Goal: Task Accomplishment & Management: Manage account settings

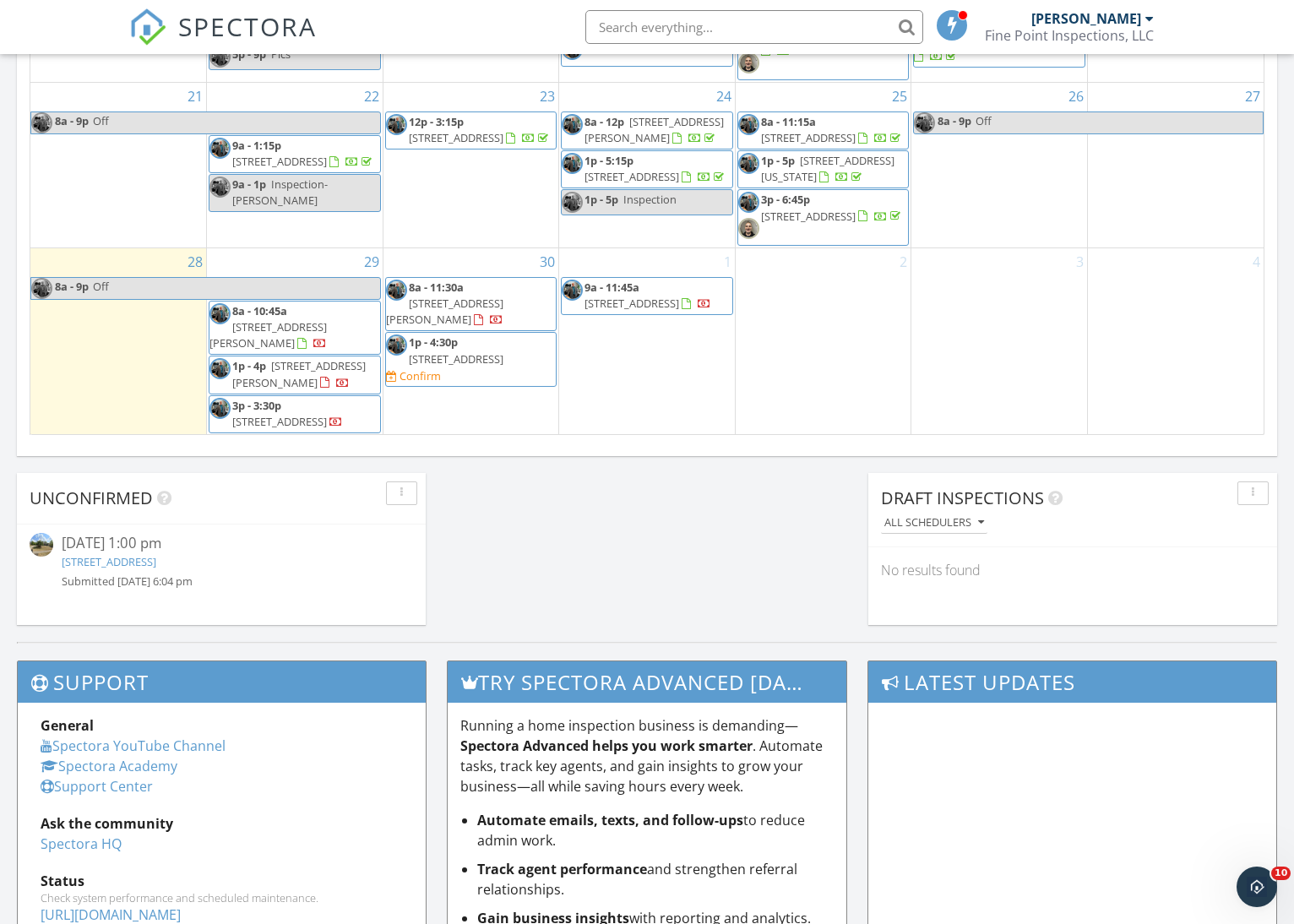
scroll to position [1119, 0]
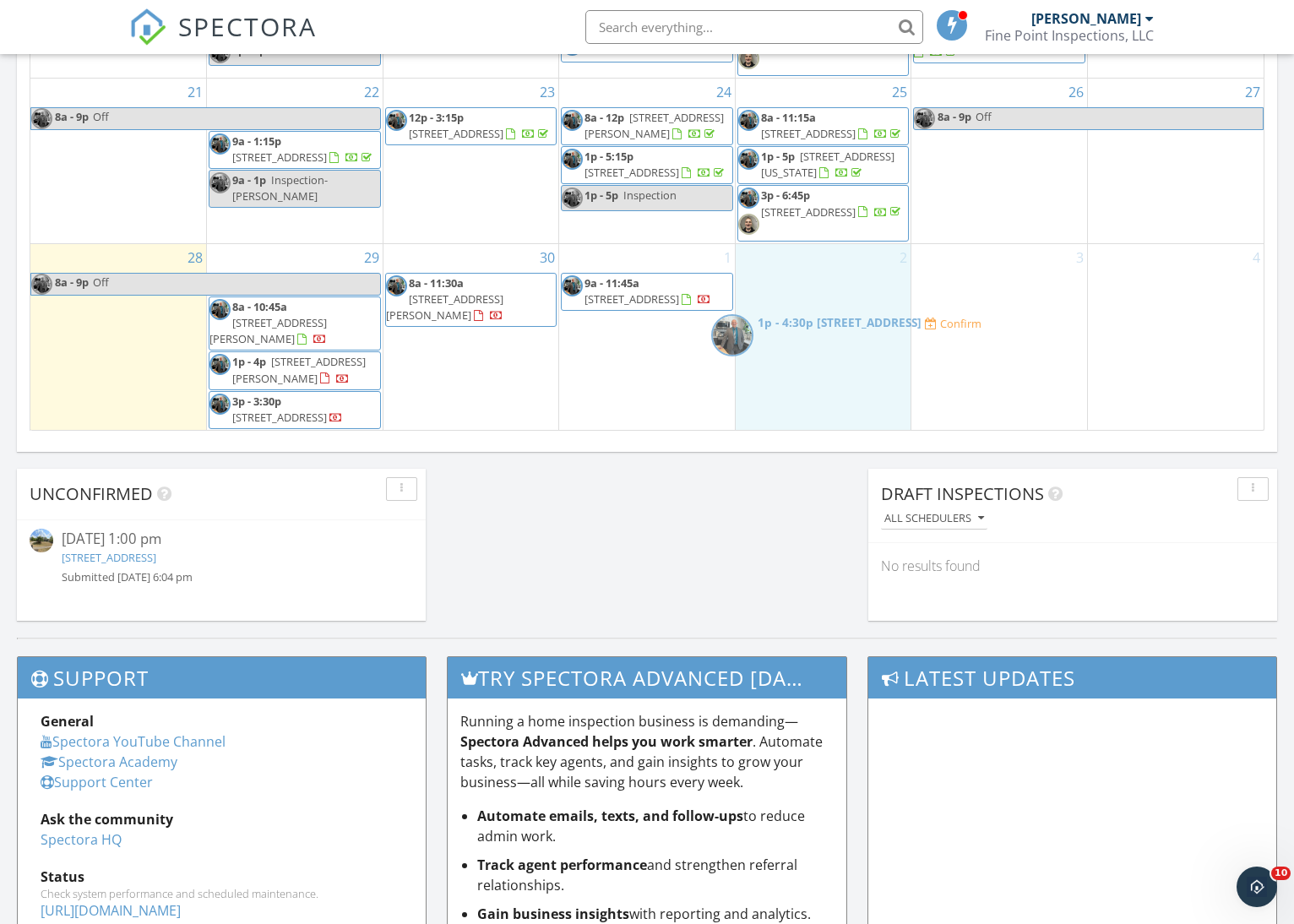
click at [798, 331] on body "SPECTORA Eric Tenhundfeld Fine Point Inspections, LLC Role: Inspector Change Ro…" at bounding box center [647, 69] width 1294 height 2376
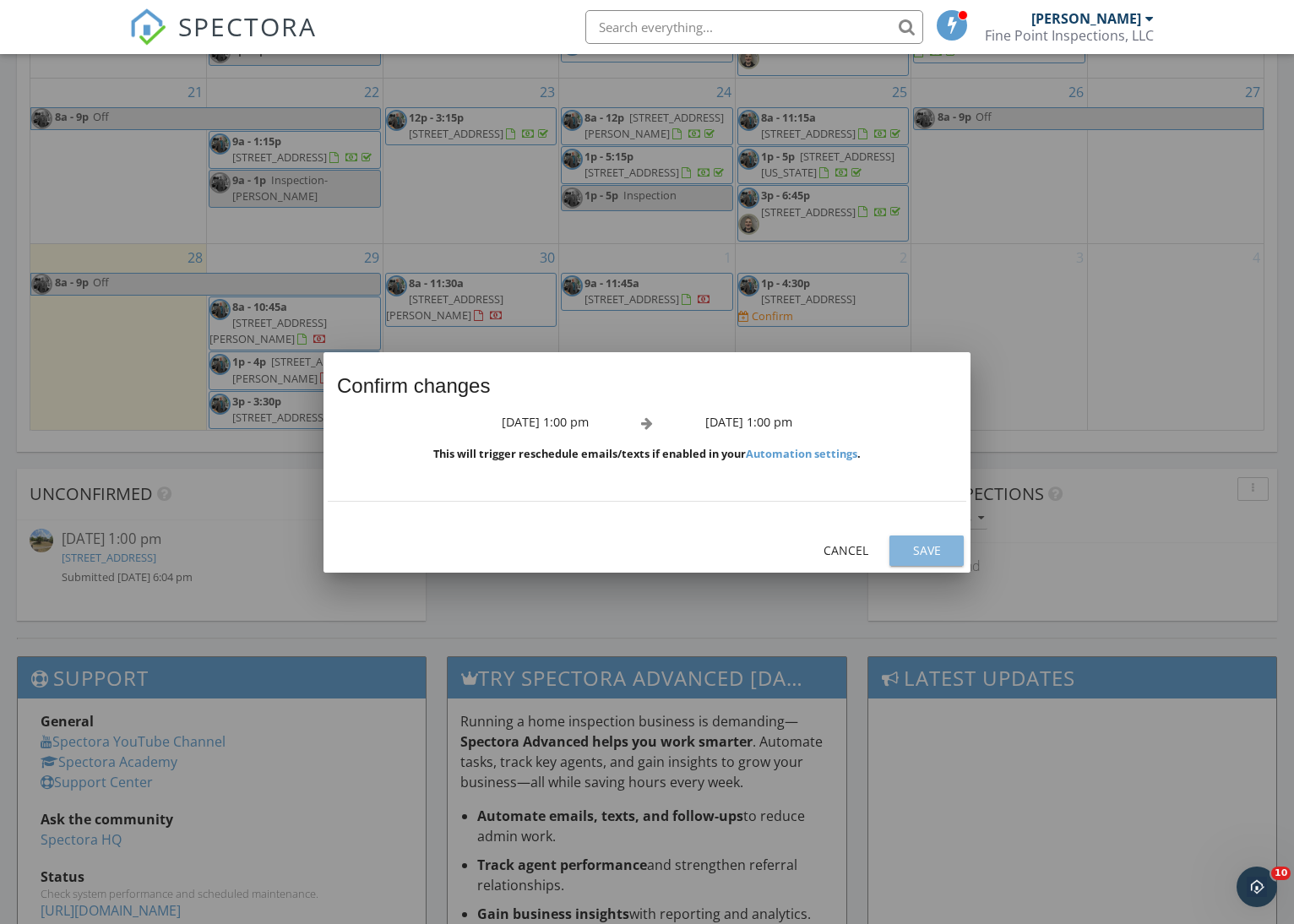
click at [920, 546] on div "Save" at bounding box center [927, 550] width 48 height 17
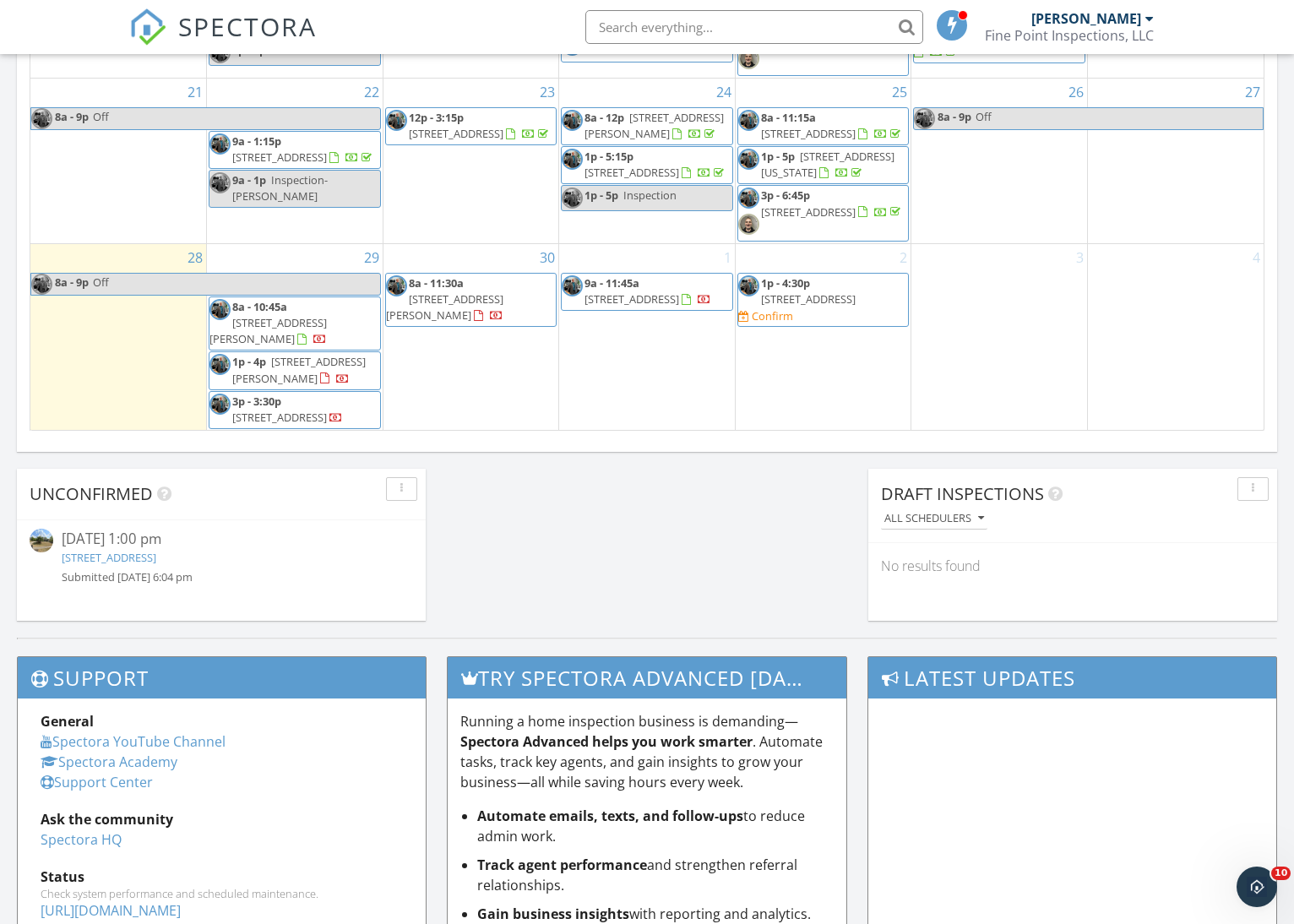
click at [489, 374] on div "30 8a - 11:30a 2051 Hewitt Ave, Cincinnati 45207" at bounding box center [471, 338] width 176 height 187
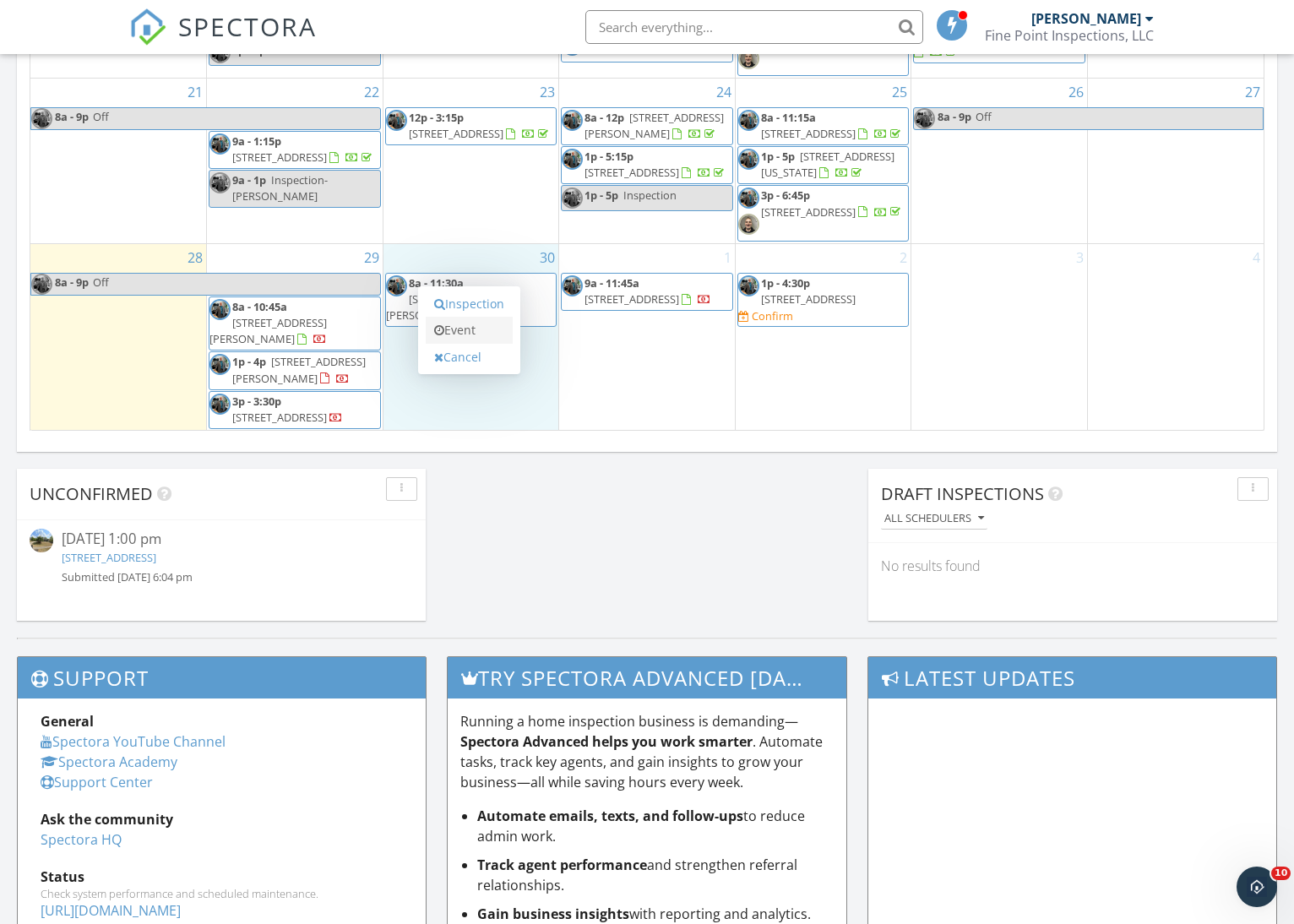
click at [467, 331] on link "Event" at bounding box center [469, 330] width 87 height 27
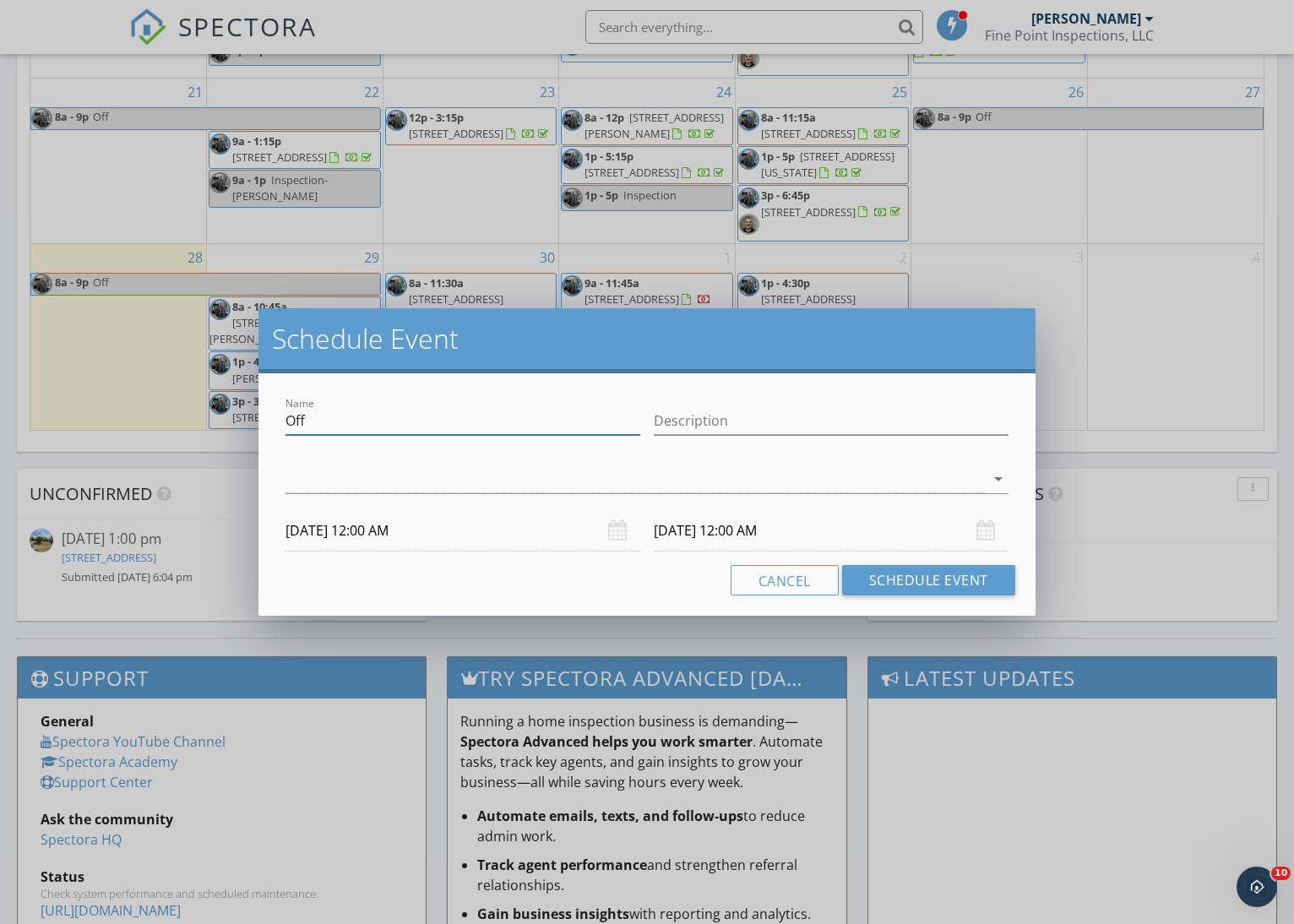
click at [360, 424] on input "Off" at bounding box center [463, 421] width 355 height 27
type input "O"
click at [337, 423] on input "Eveneing Off" at bounding box center [463, 421] width 355 height 27
click at [341, 423] on input "Evening Off" at bounding box center [463, 421] width 355 height 27
type input "Evening Off"
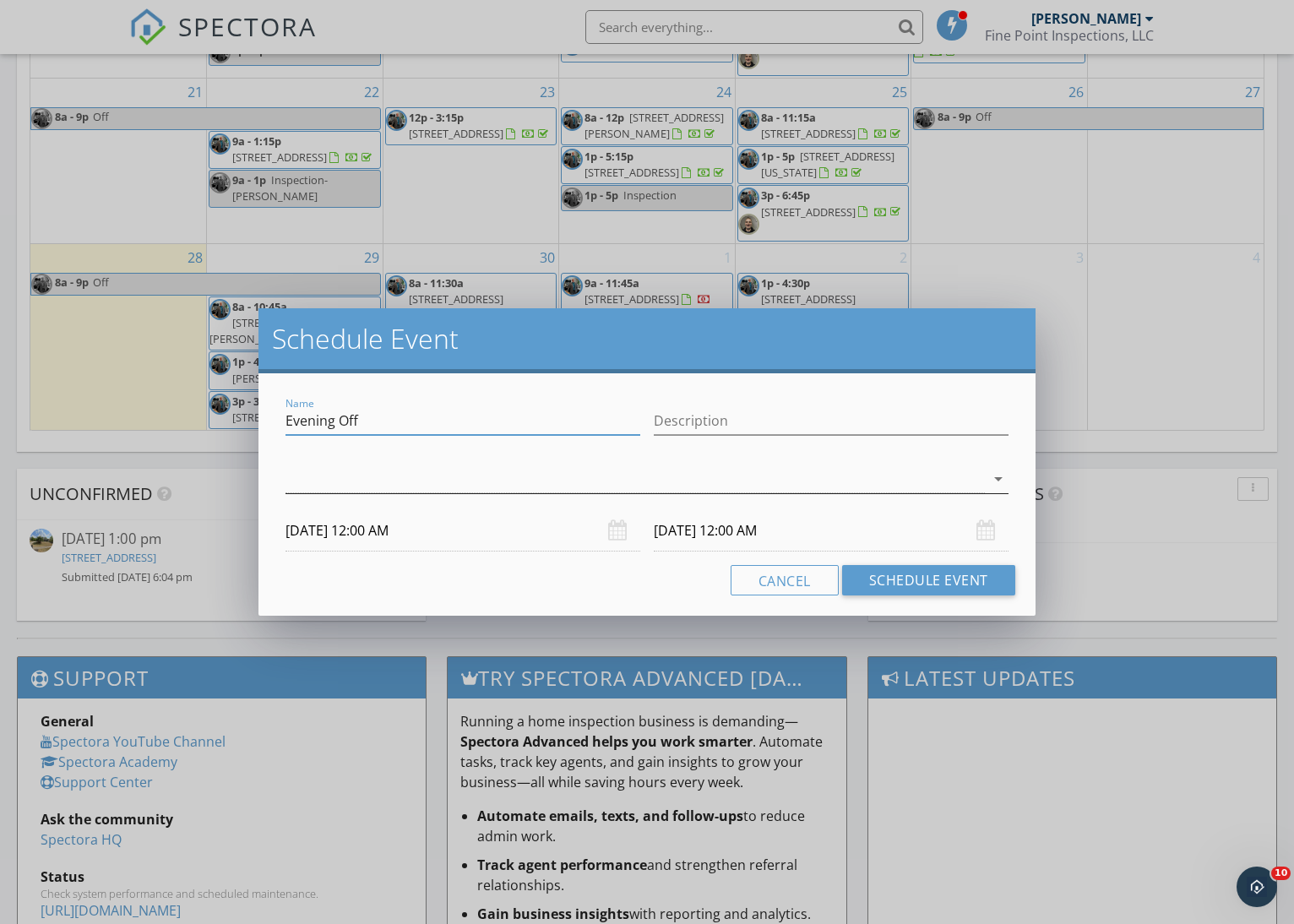
click at [615, 478] on div at bounding box center [634, 479] width 698 height 27
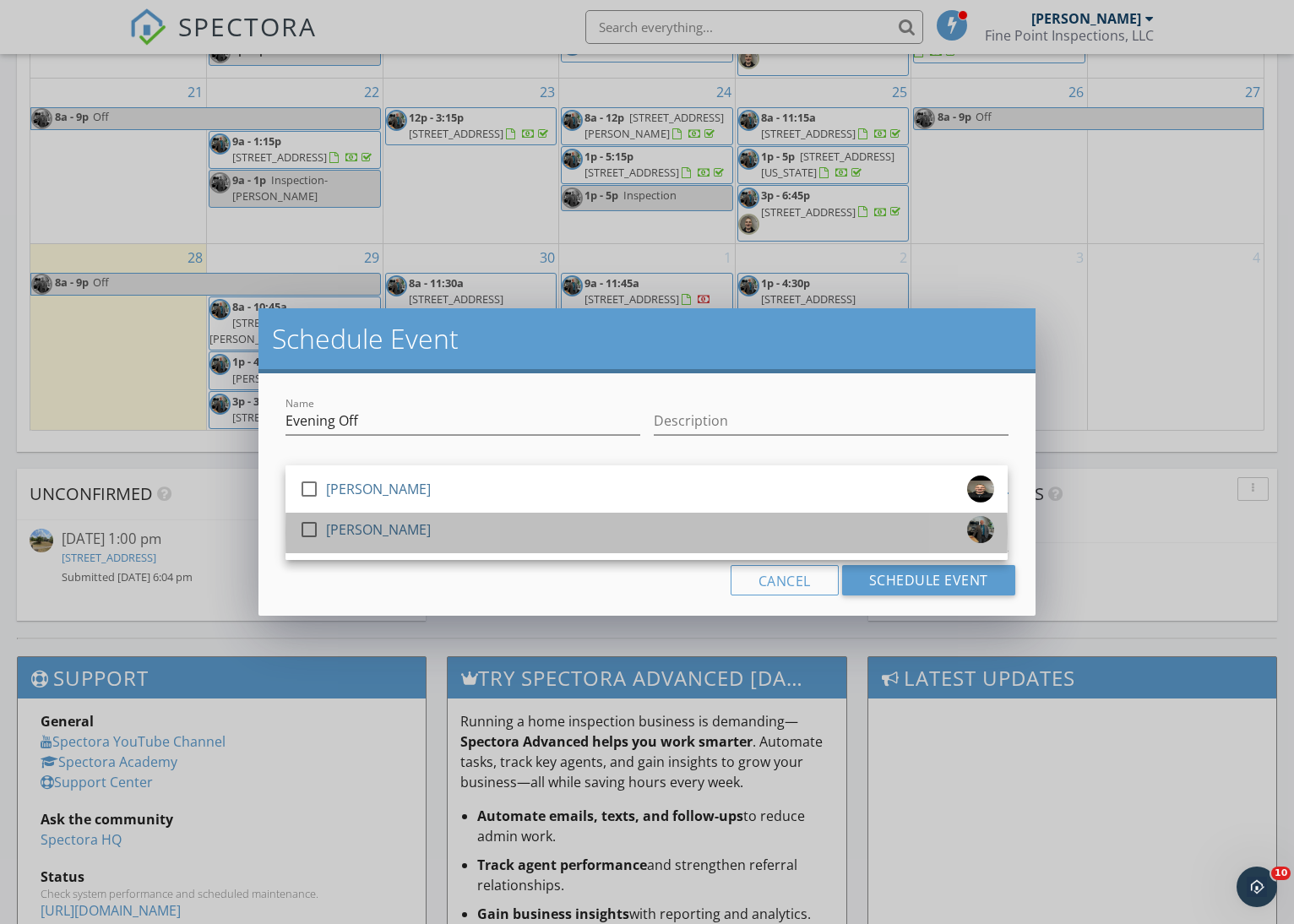
click at [328, 526] on div "[PERSON_NAME]" at bounding box center [378, 530] width 104 height 27
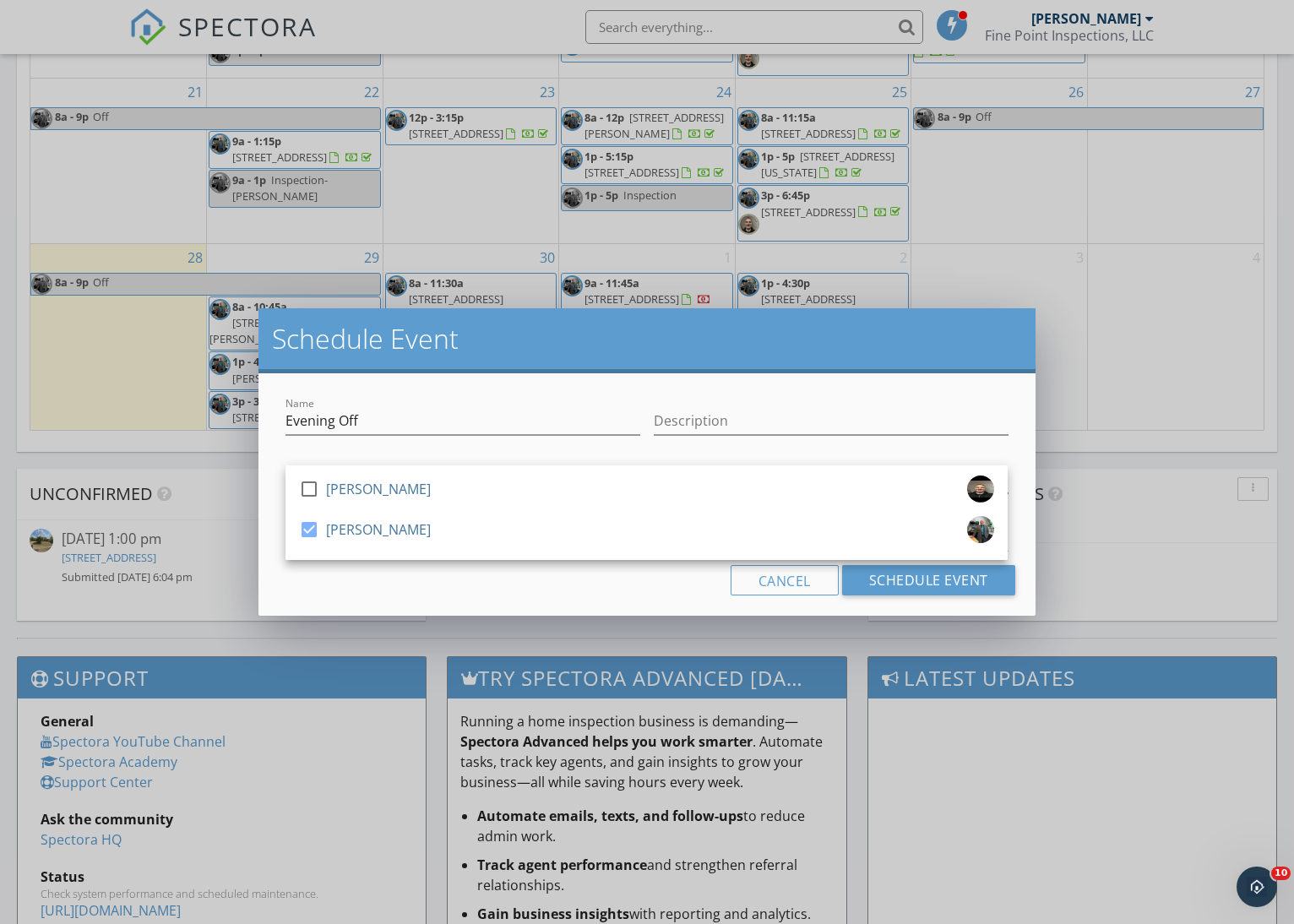
click at [601, 593] on div "Cancel Schedule Event" at bounding box center [647, 580] width 736 height 30
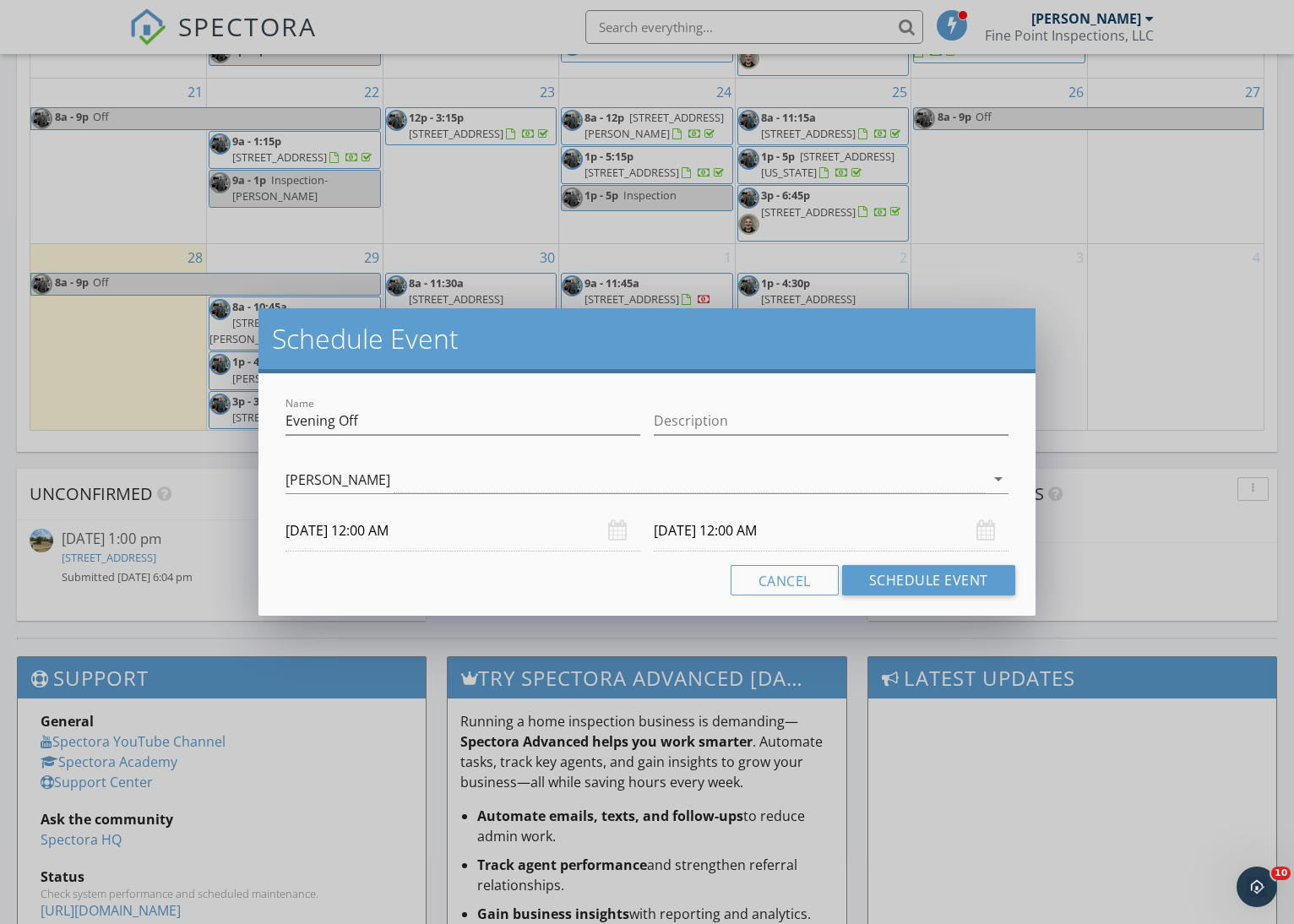
click at [325, 528] on input "09/30/2025 12:00 AM" at bounding box center [463, 531] width 355 height 41
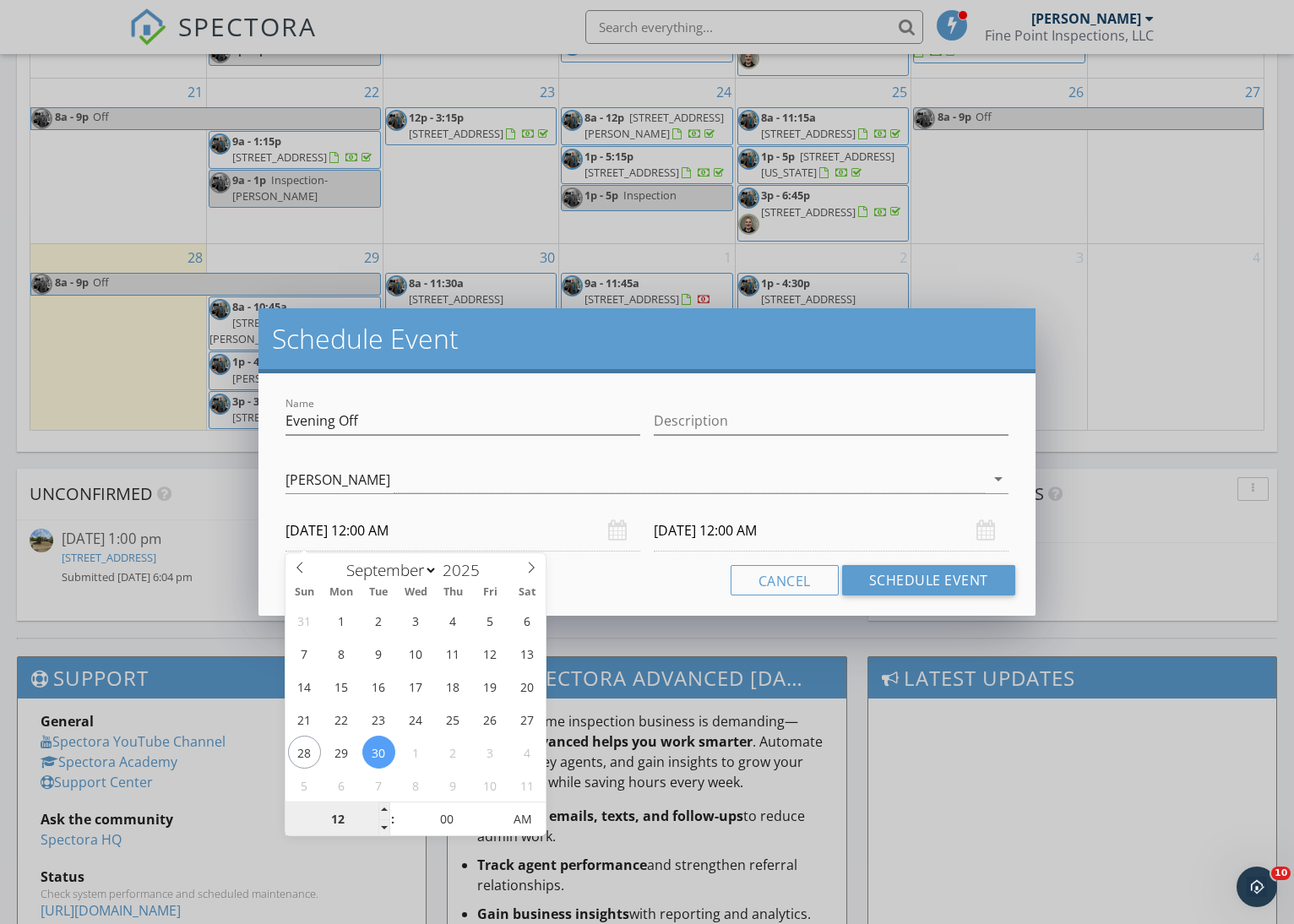
click at [340, 819] on input "12" at bounding box center [338, 820] width 104 height 34
type input "01"
type input "09/30/2025 1:00 AM"
click at [681, 531] on input "10/01/2025 12:00 AM" at bounding box center [831, 531] width 355 height 41
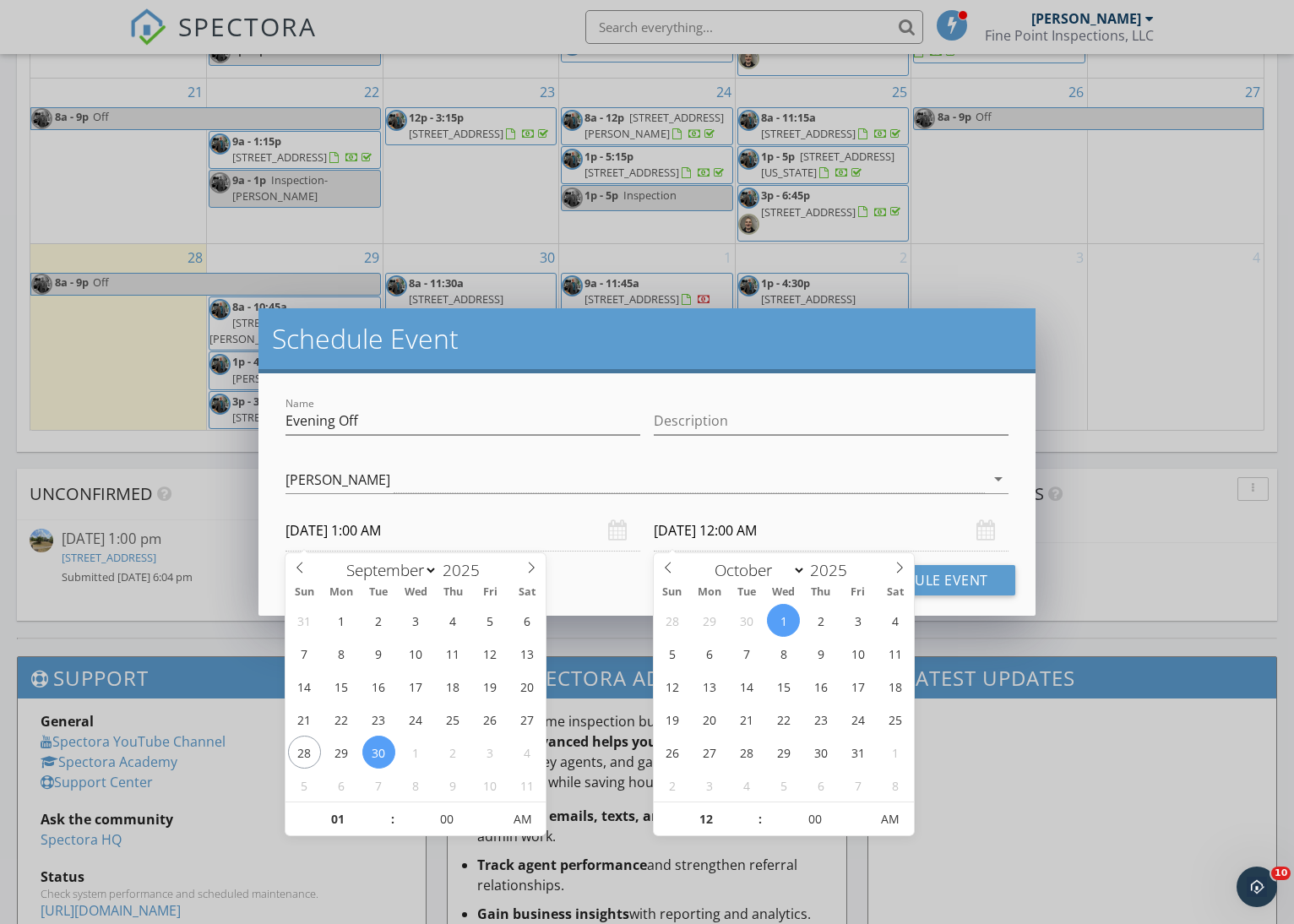
type input "01"
type input "10/01/2025 1:00 AM"
click at [708, 819] on input "01" at bounding box center [706, 820] width 104 height 34
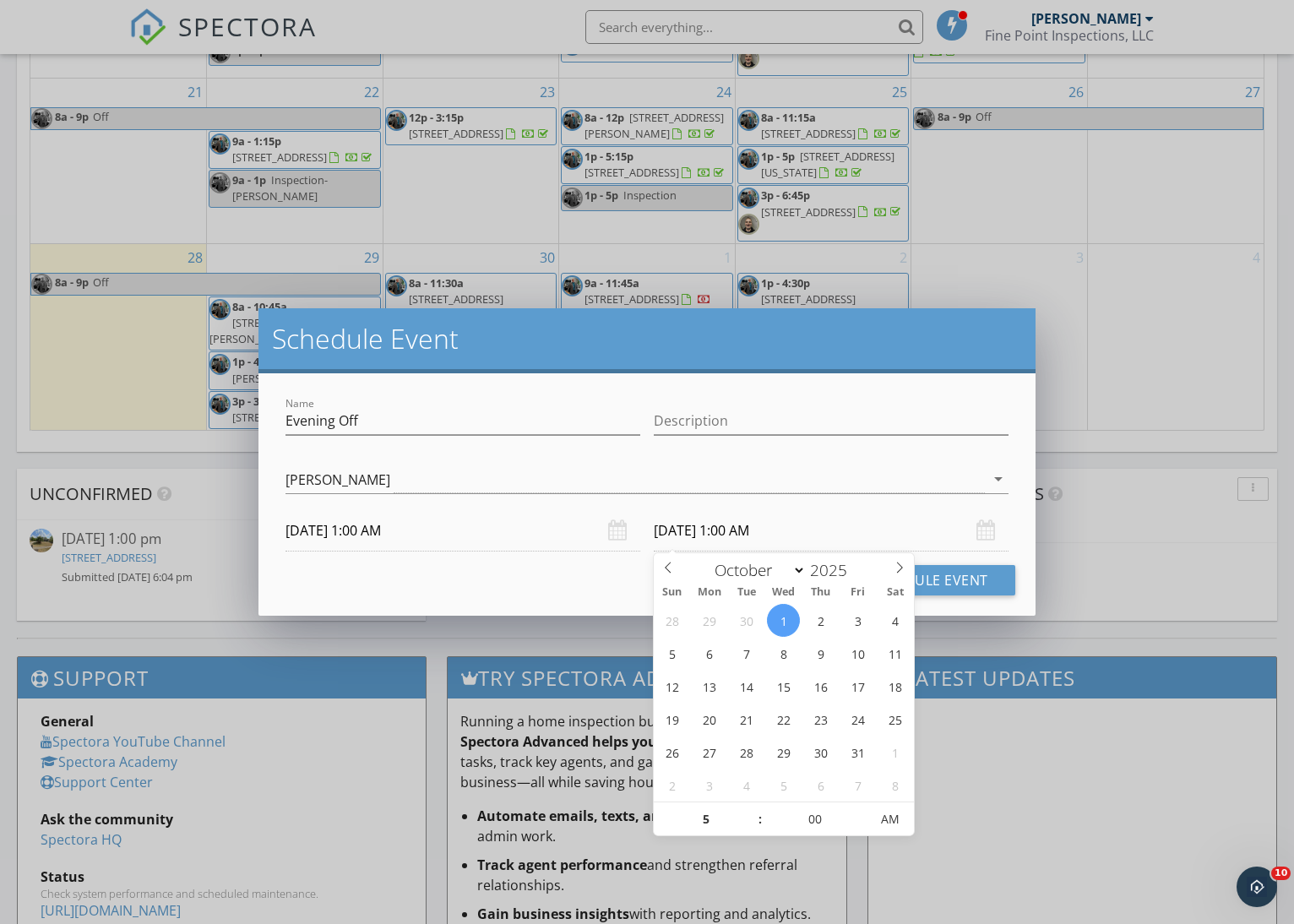
type input "05"
type input "10/01/2025 5:00 AM"
click at [398, 533] on input "09/30/2025 1:00 AM" at bounding box center [463, 531] width 355 height 41
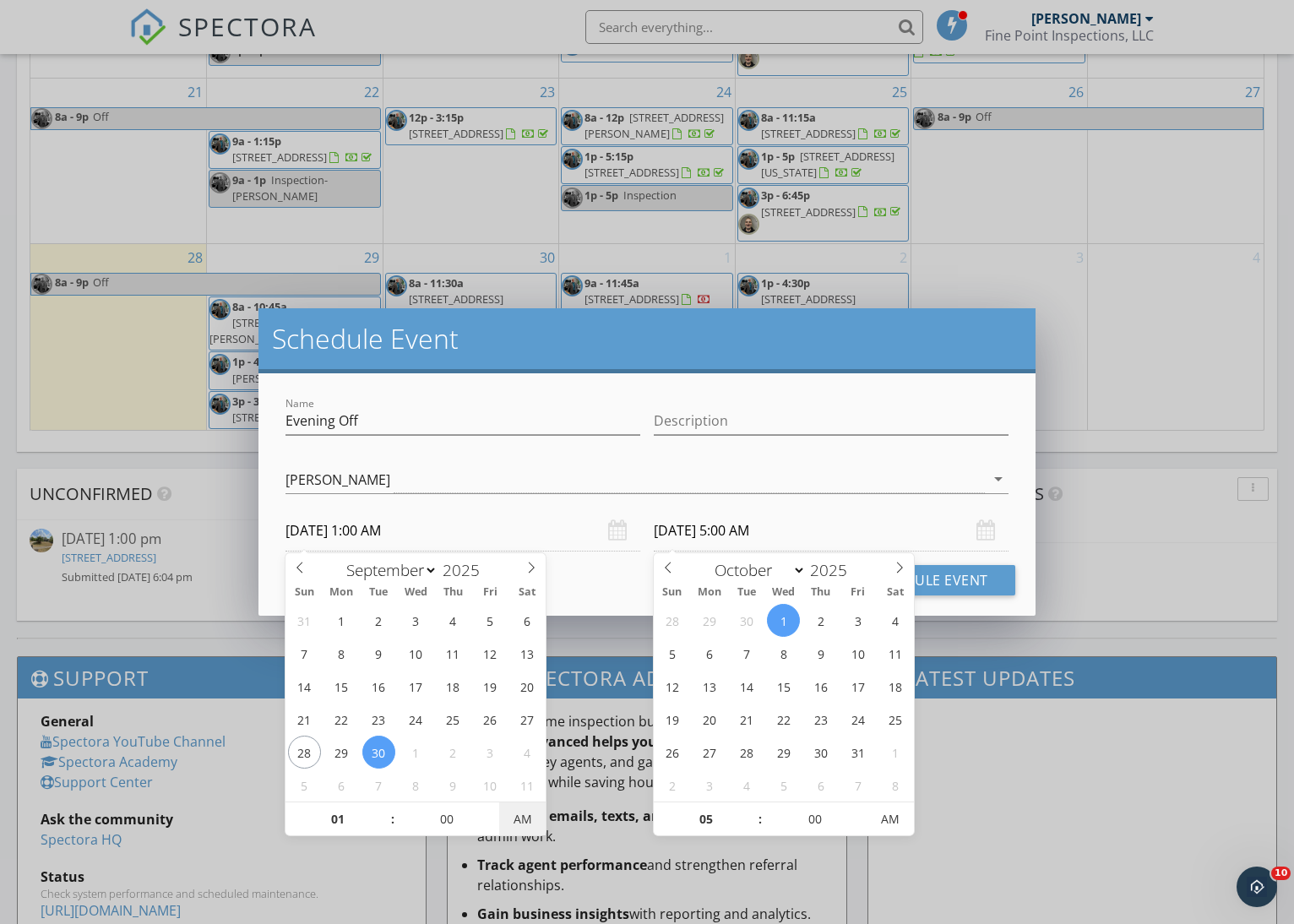
type input "09/30/2025 1:00 PM"
type input "10/01/2025 5:00 PM"
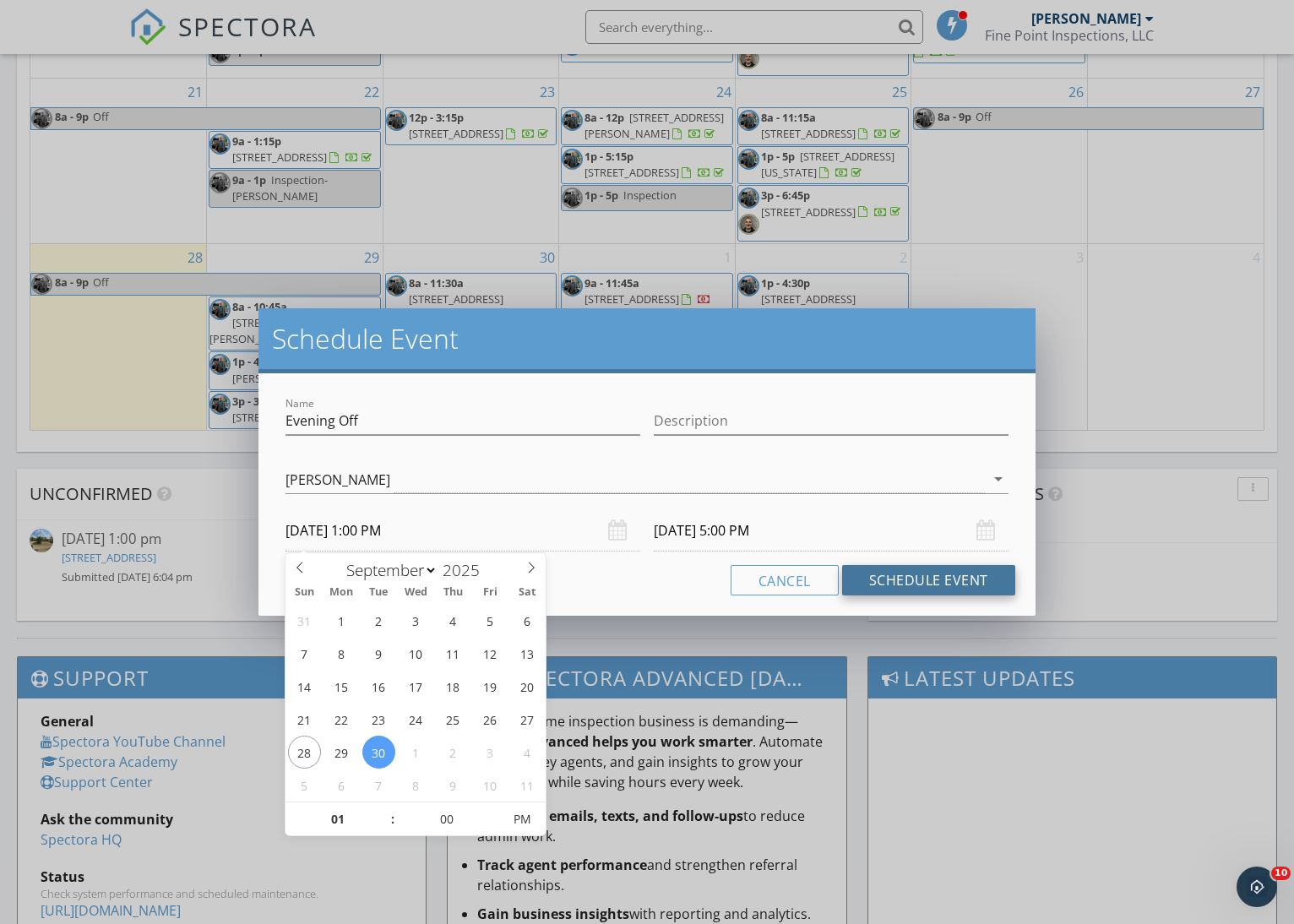
click at [917, 574] on button "Schedule Event" at bounding box center [928, 580] width 173 height 30
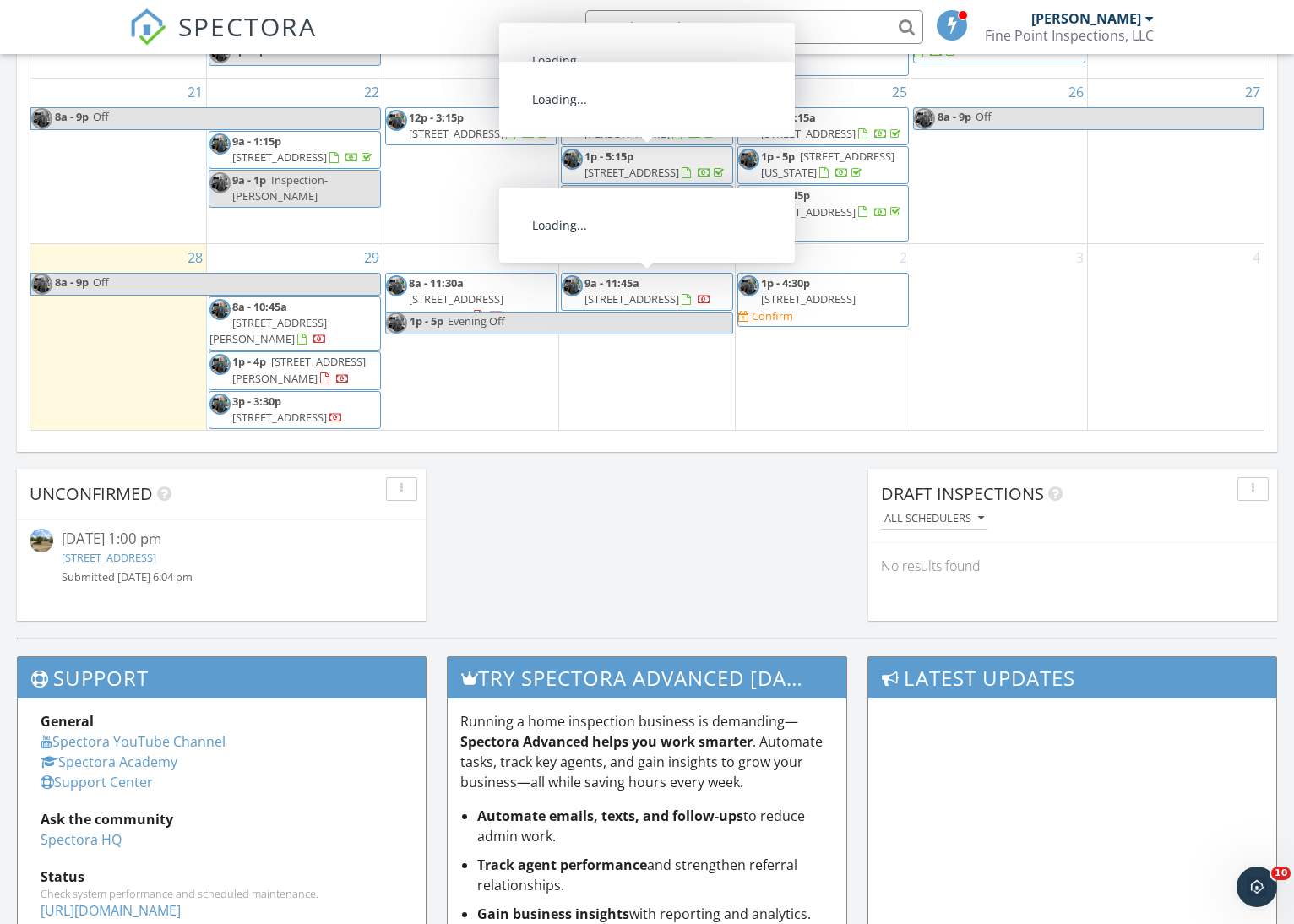
scroll to position [174, 0]
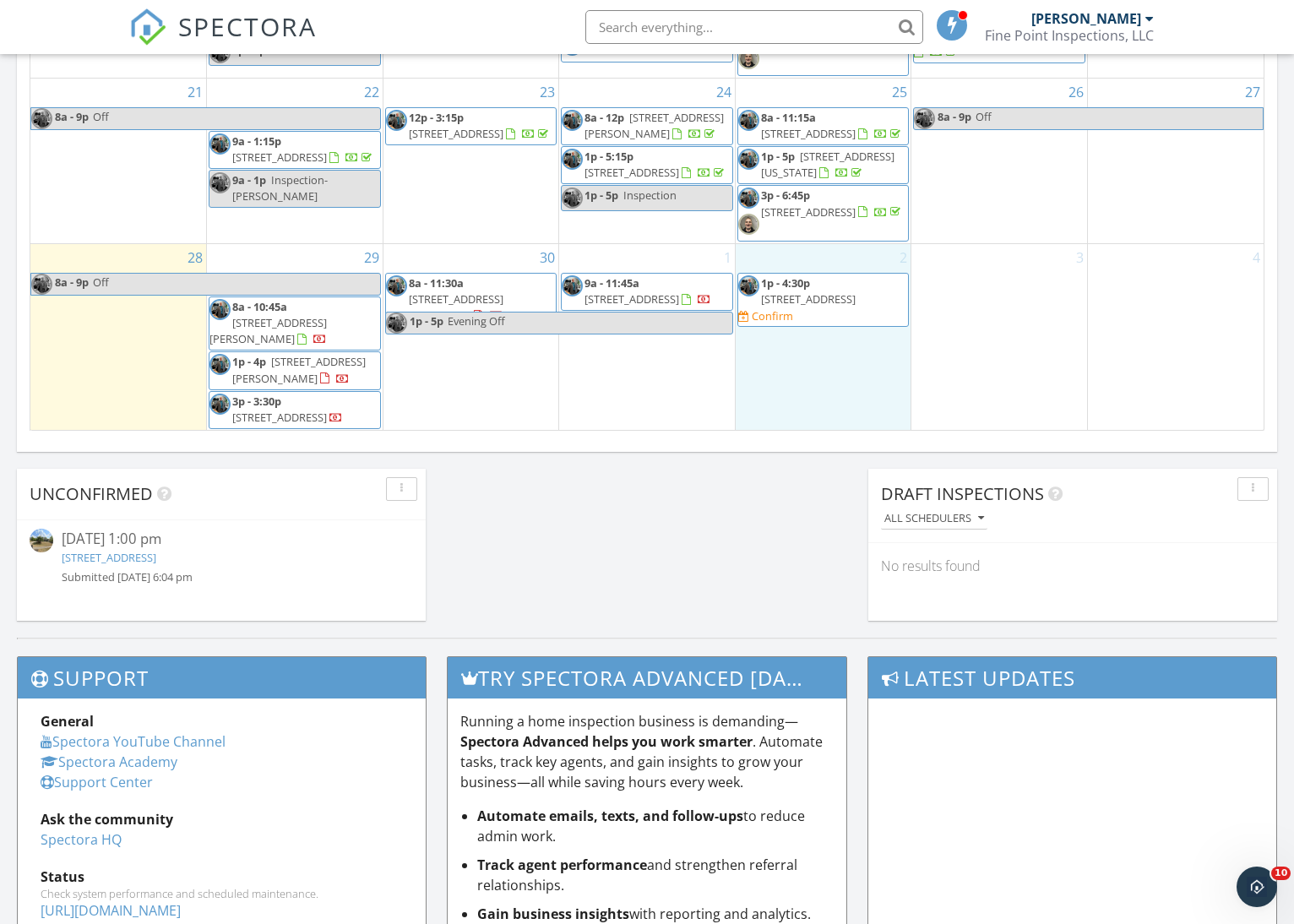
click at [846, 371] on div "2 1p - 4:30p 1516 Bloomin Spring Ct, Hebron 41048 Confirm" at bounding box center [824, 338] width 176 height 187
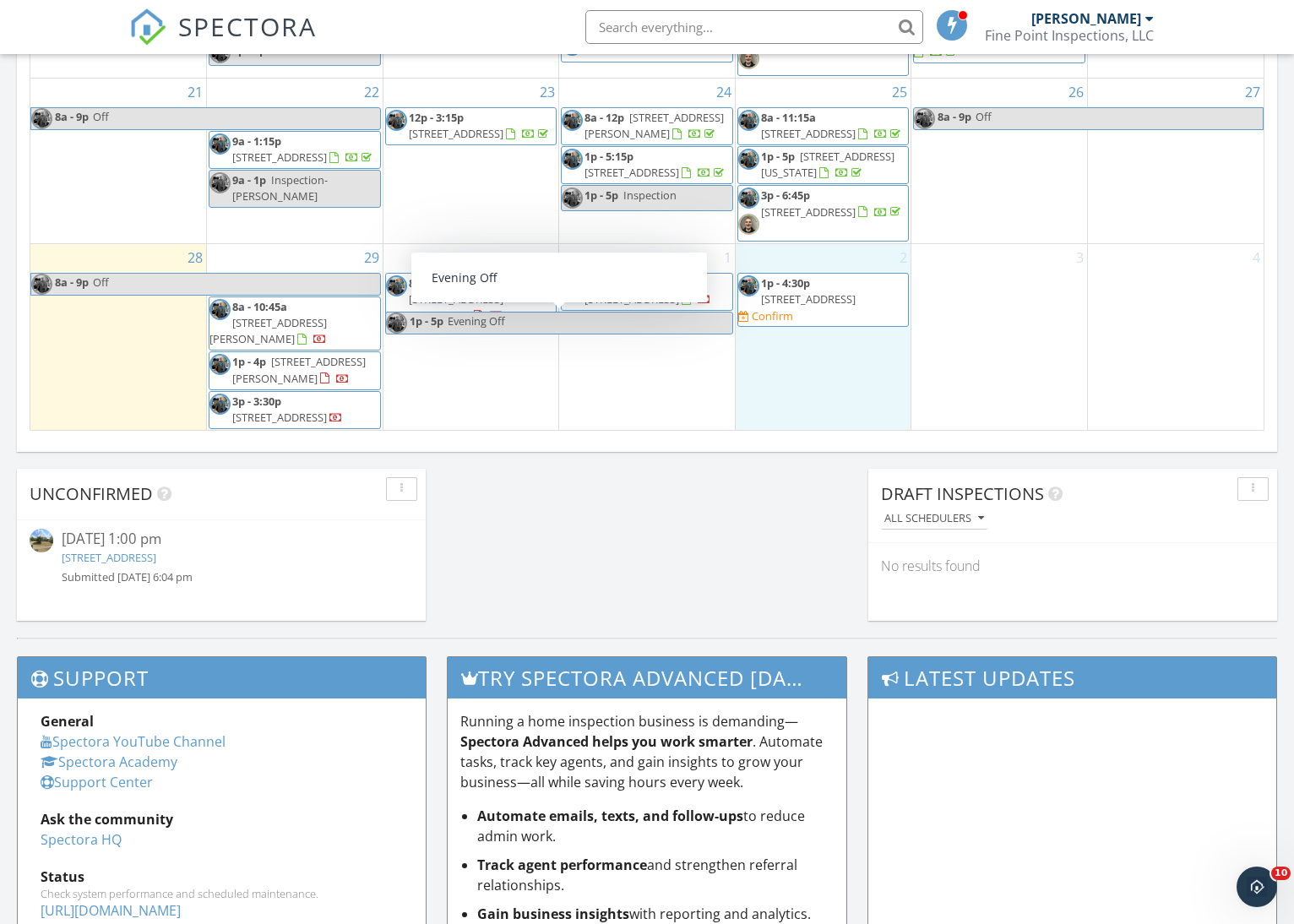
click at [616, 322] on span "Evening Off" at bounding box center [589, 323] width 286 height 21
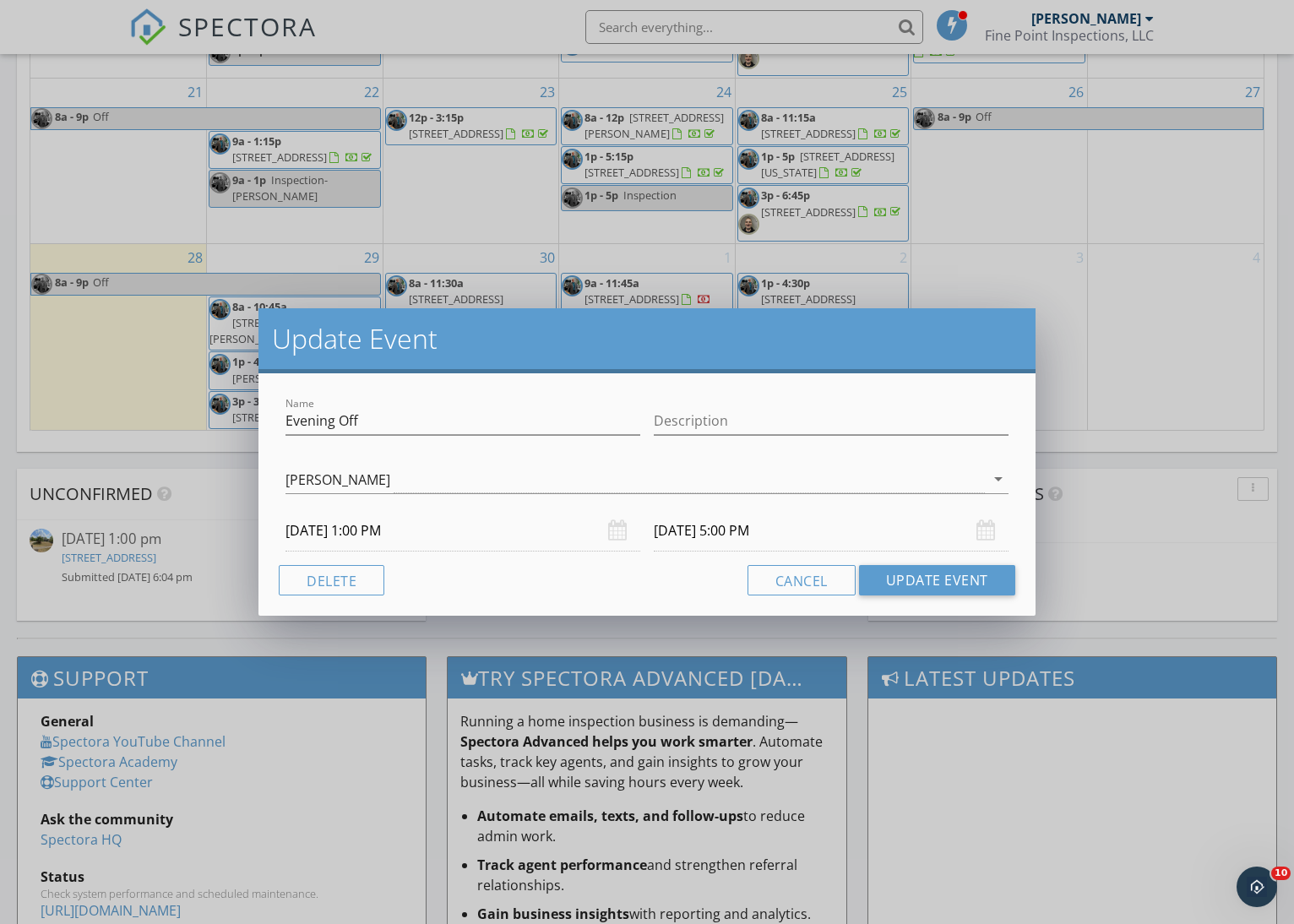
click at [717, 534] on input "10/01/2025 5:00 PM" at bounding box center [831, 531] width 355 height 41
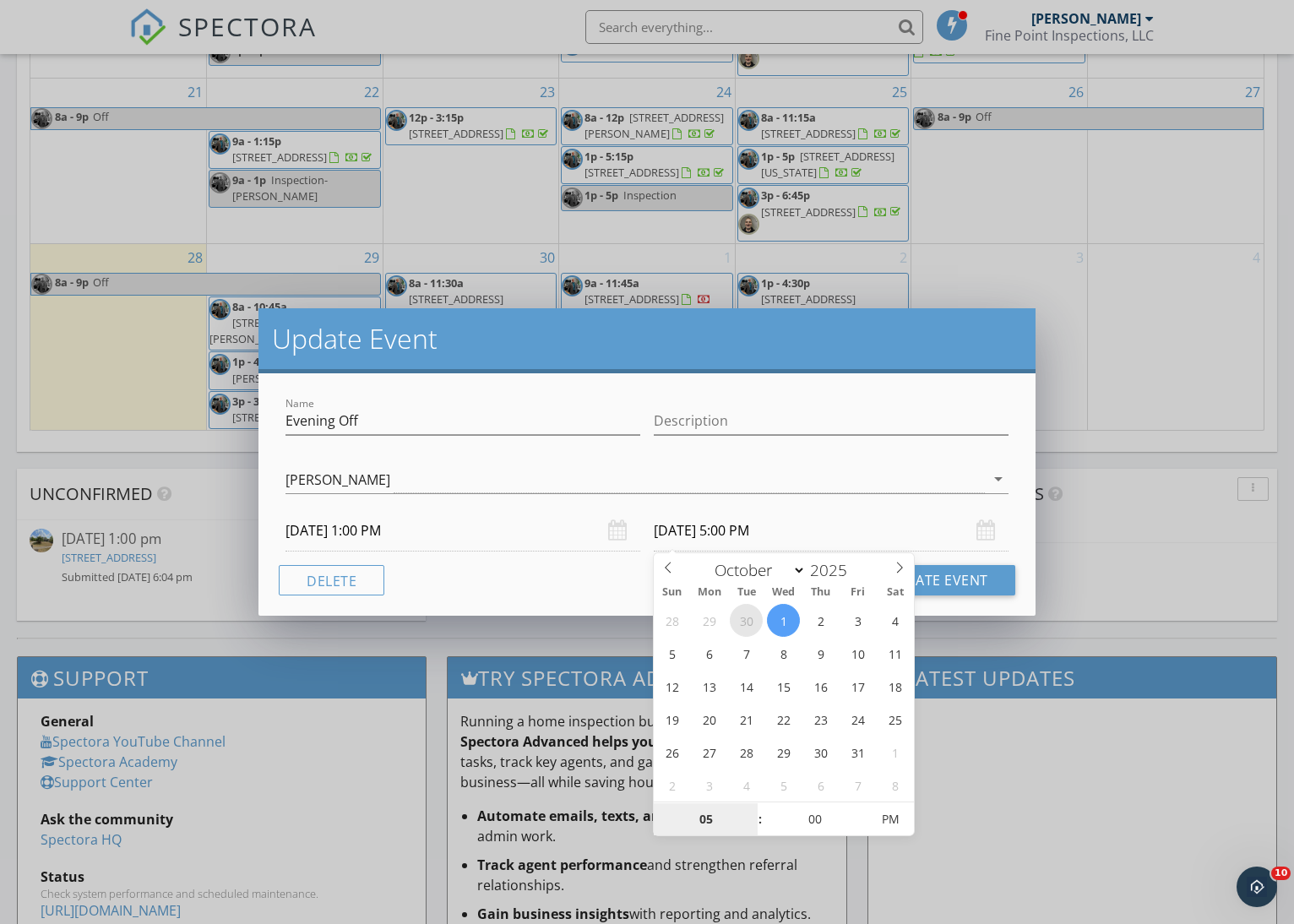
select select "8"
type input "09/30/2025 5:00 PM"
click at [938, 574] on button "Update Event" at bounding box center [937, 580] width 156 height 30
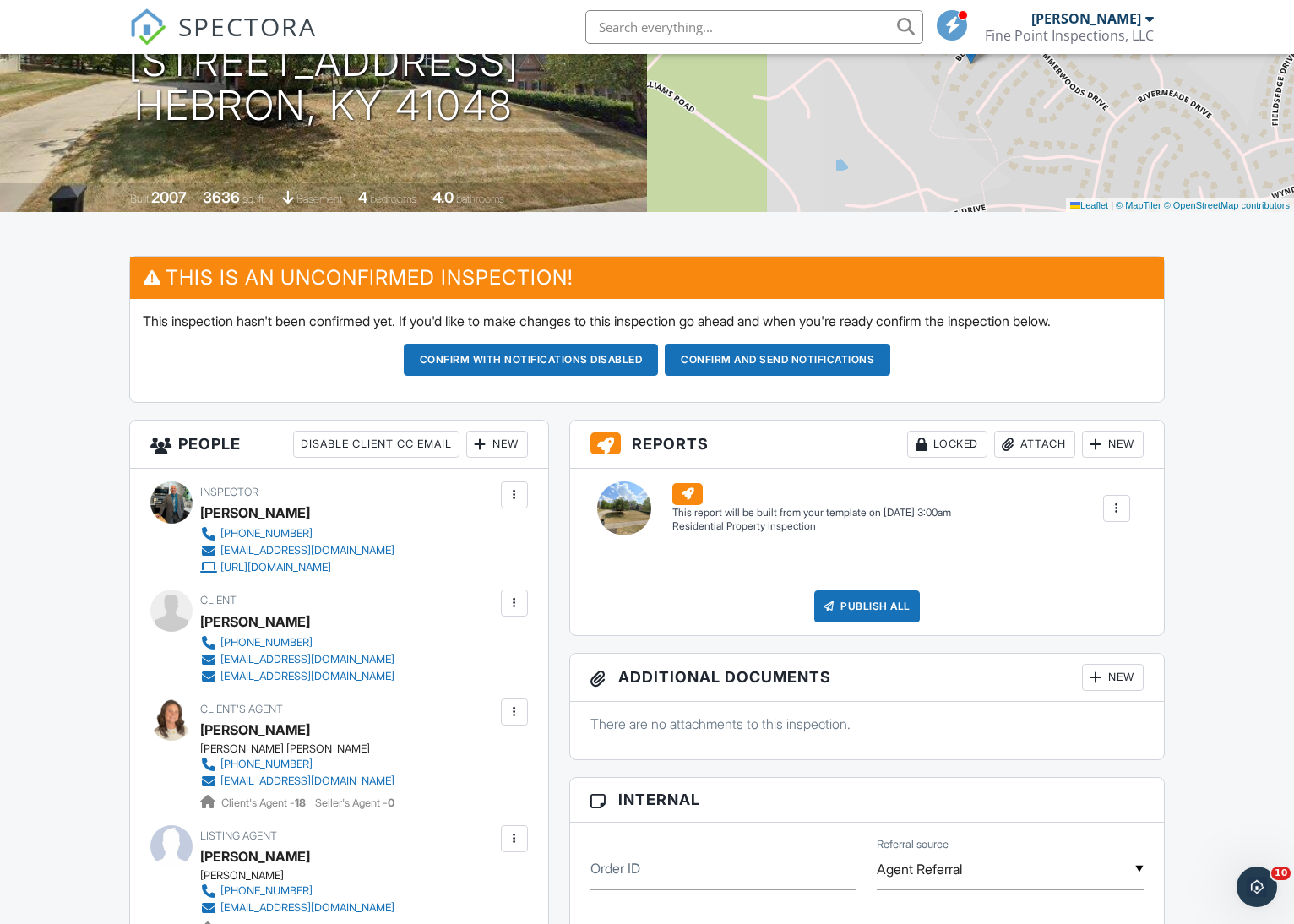
scroll to position [240, 0]
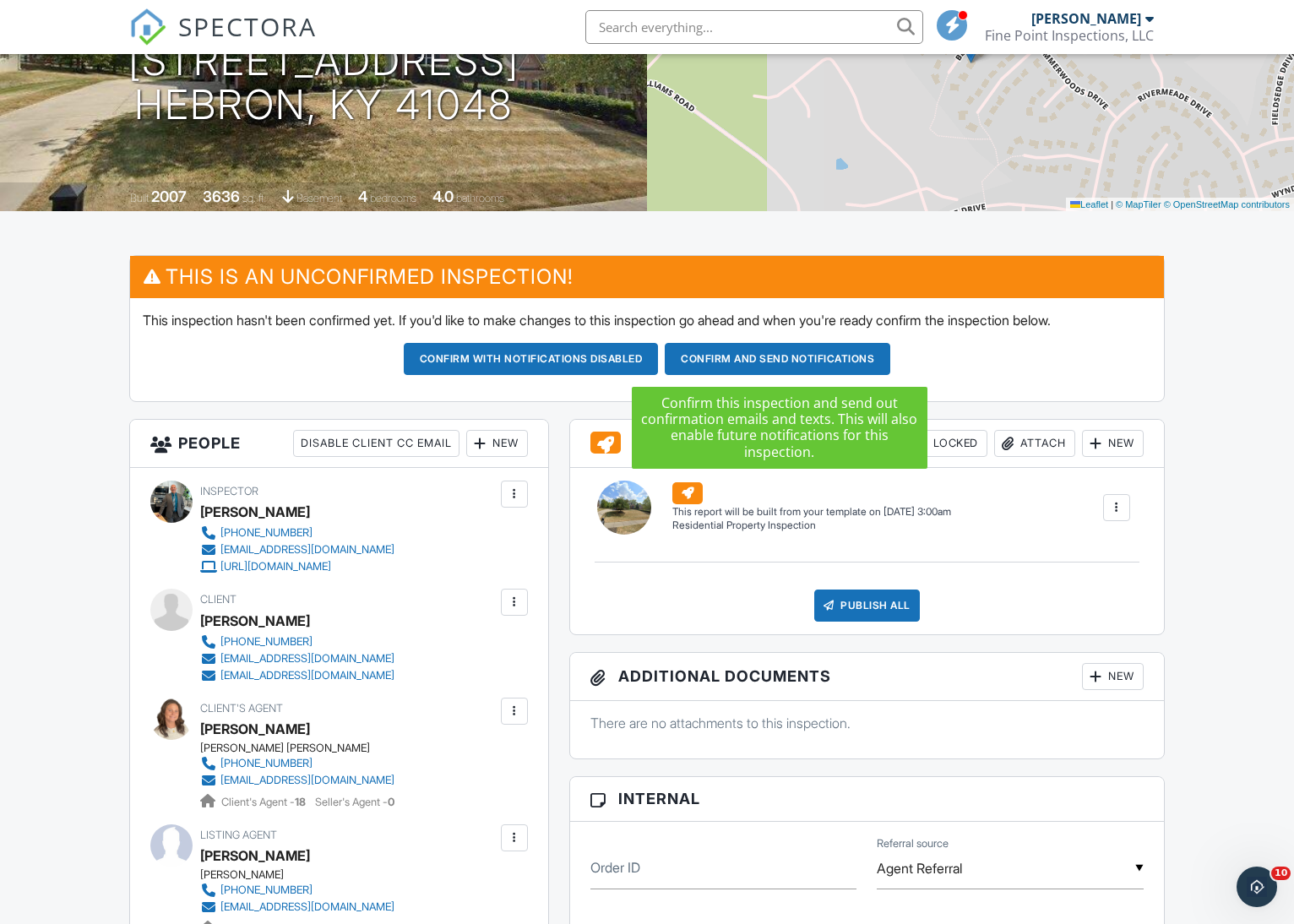
click at [793, 356] on button "Confirm and send notifications" at bounding box center [777, 359] width 225 height 32
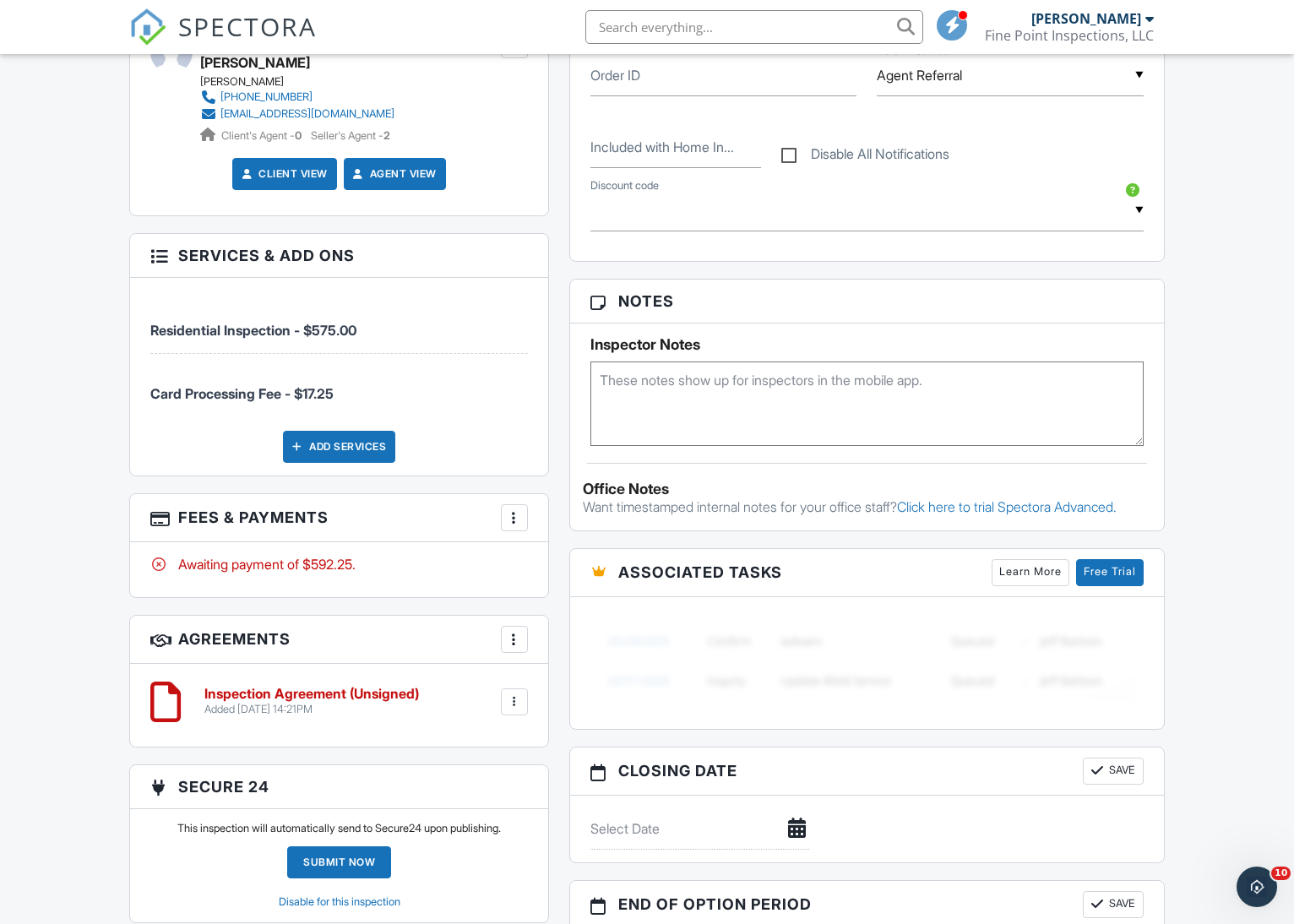
scroll to position [467, 0]
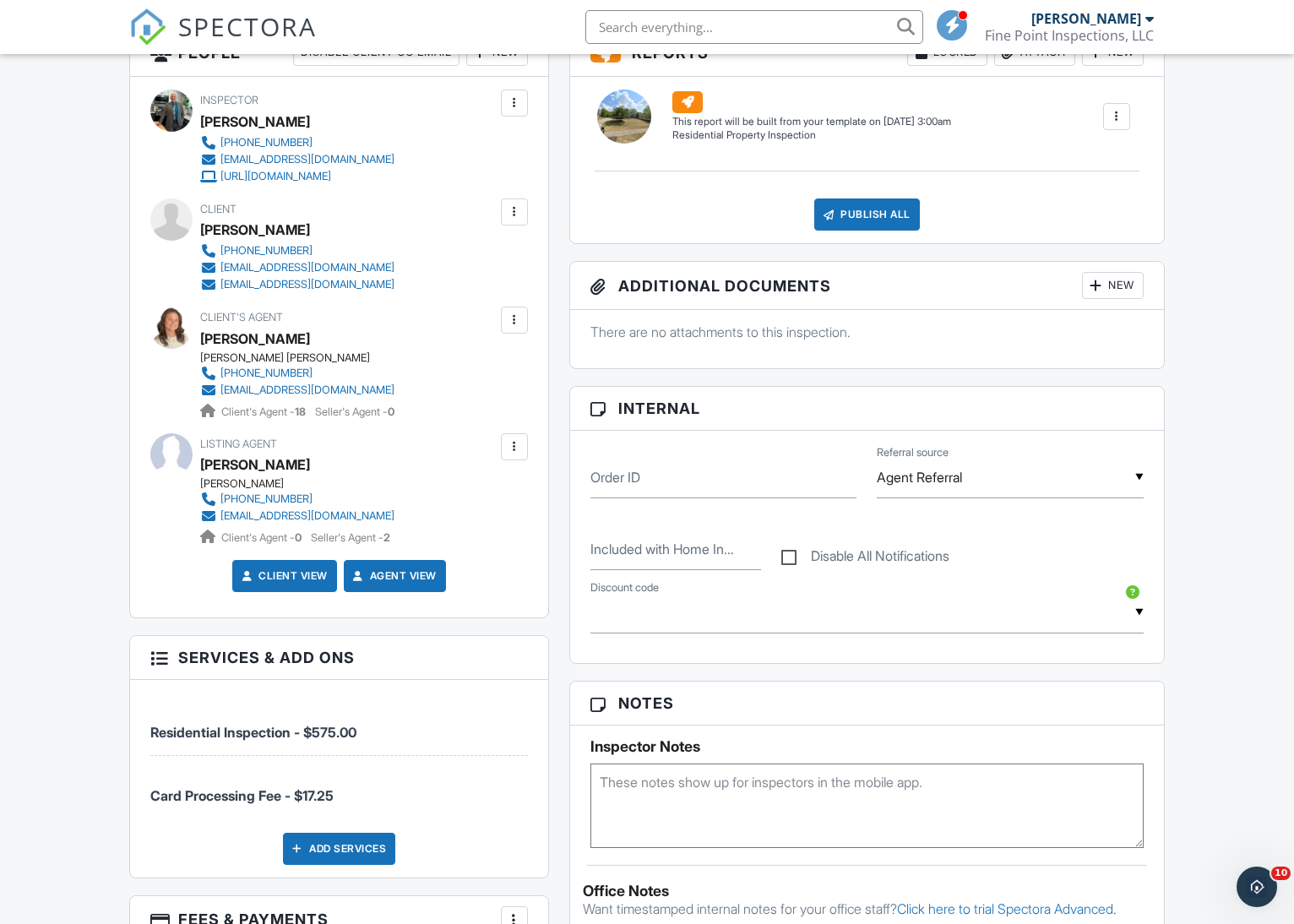
click at [509, 448] on div at bounding box center [514, 446] width 16 height 16
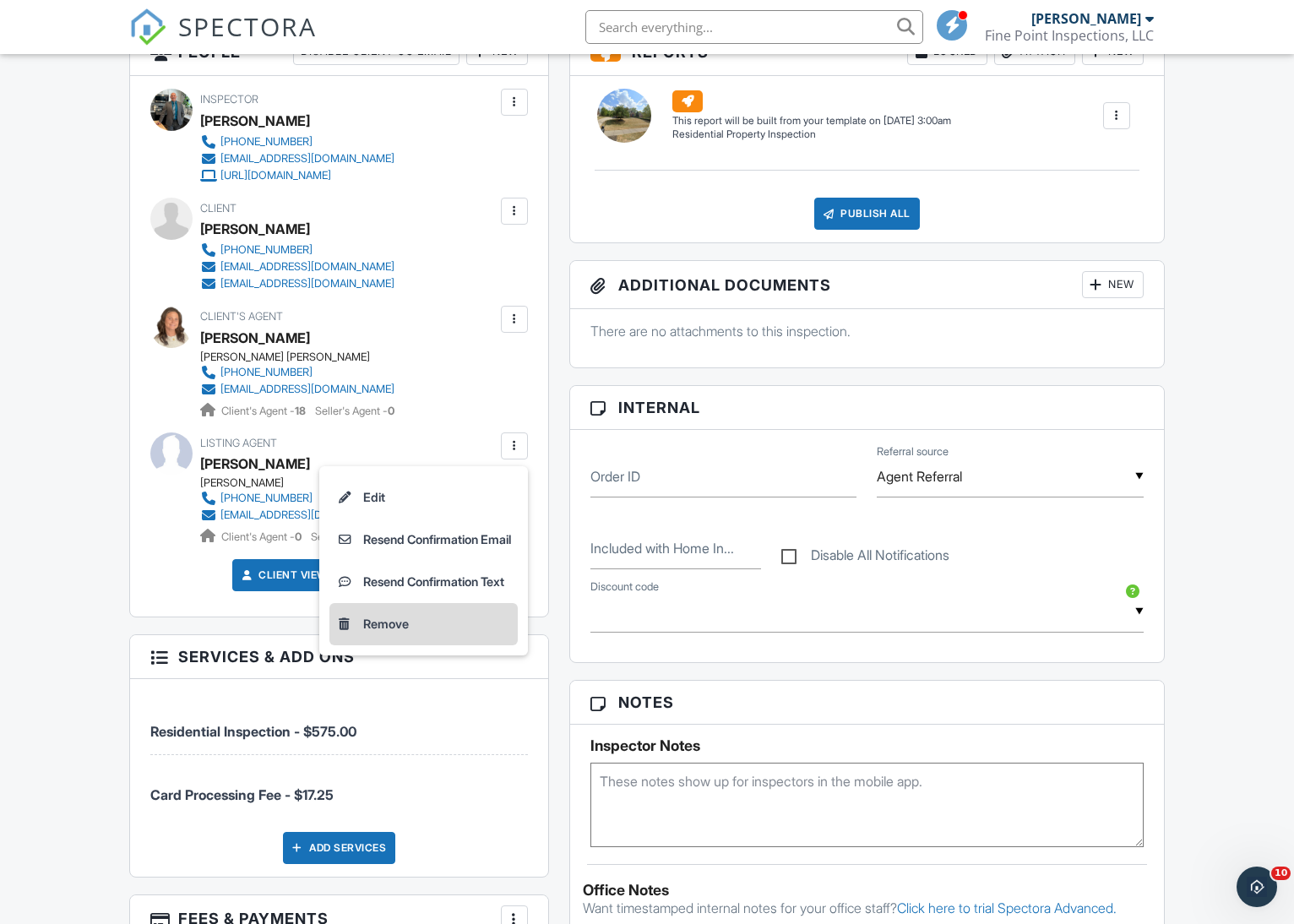
click at [375, 622] on li "Remove" at bounding box center [424, 624] width 189 height 42
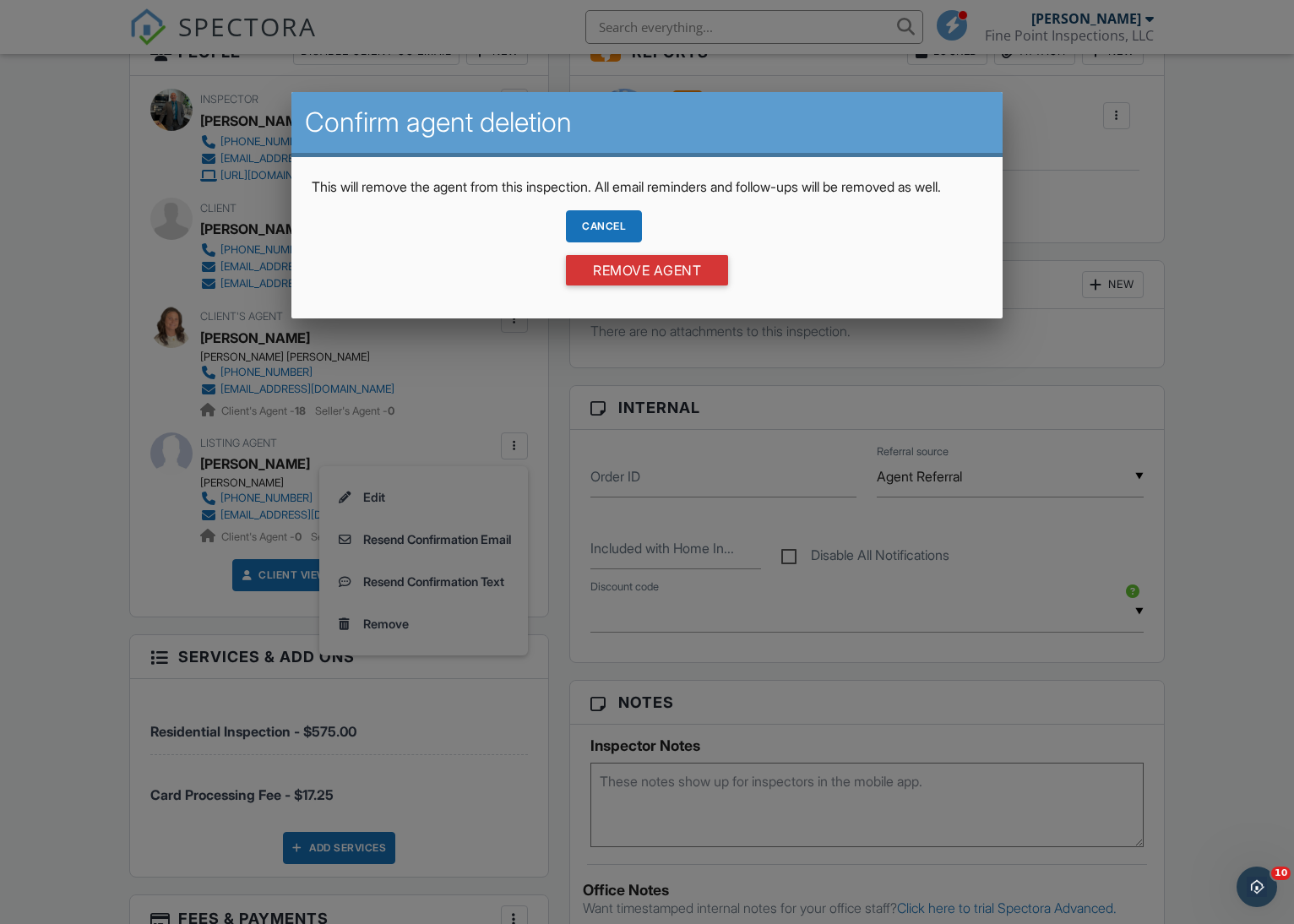
click at [620, 285] on input "Remove Agent" at bounding box center [646, 270] width 162 height 30
